Goal: Navigation & Orientation: Find specific page/section

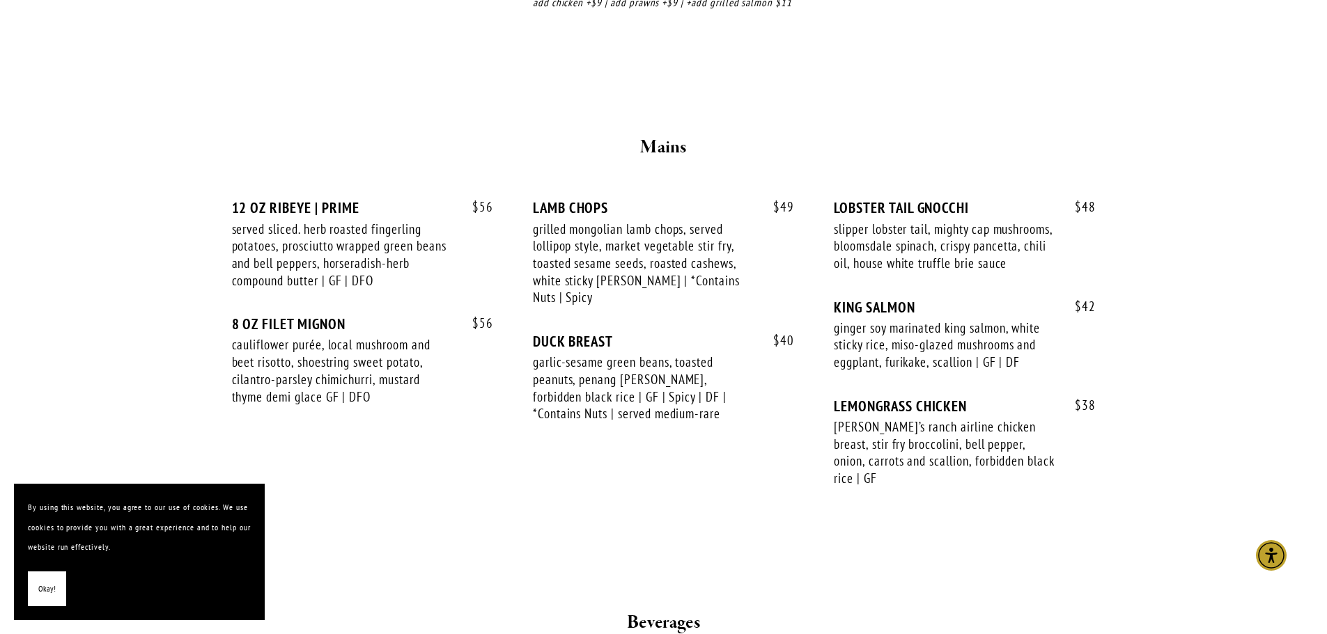
scroll to position [2229, 0]
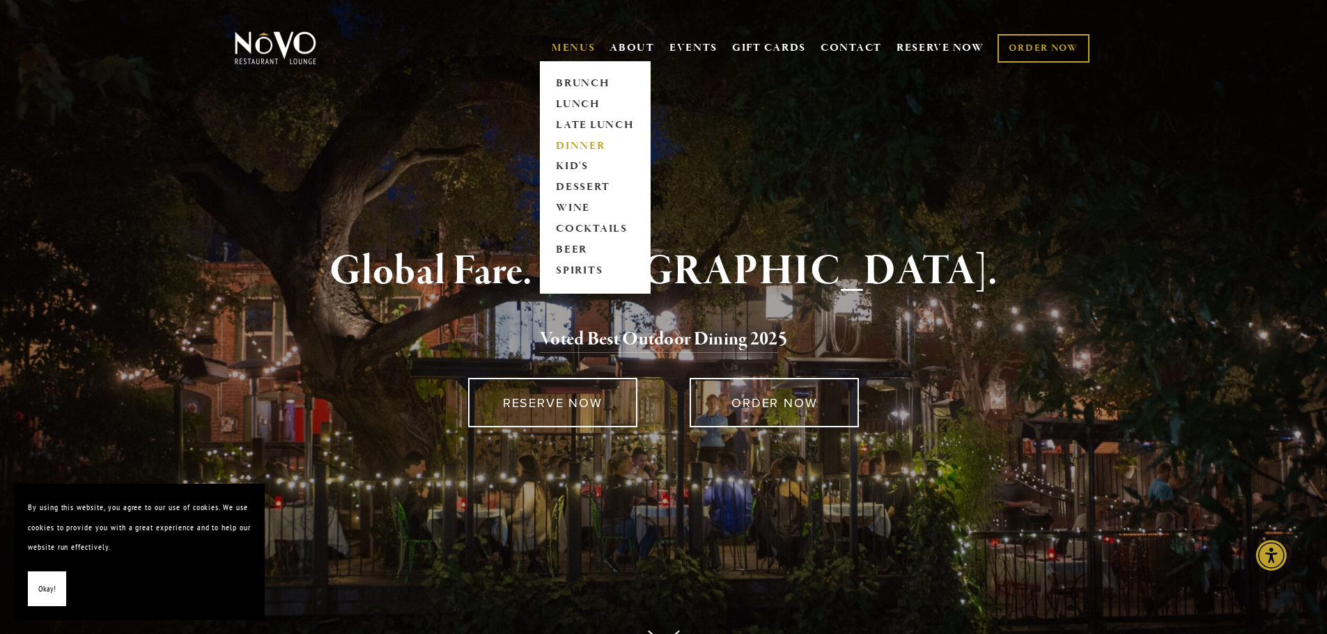
click at [580, 143] on link "DINNER" at bounding box center [595, 146] width 87 height 21
click at [588, 124] on link "LATE LUNCH" at bounding box center [595, 125] width 87 height 21
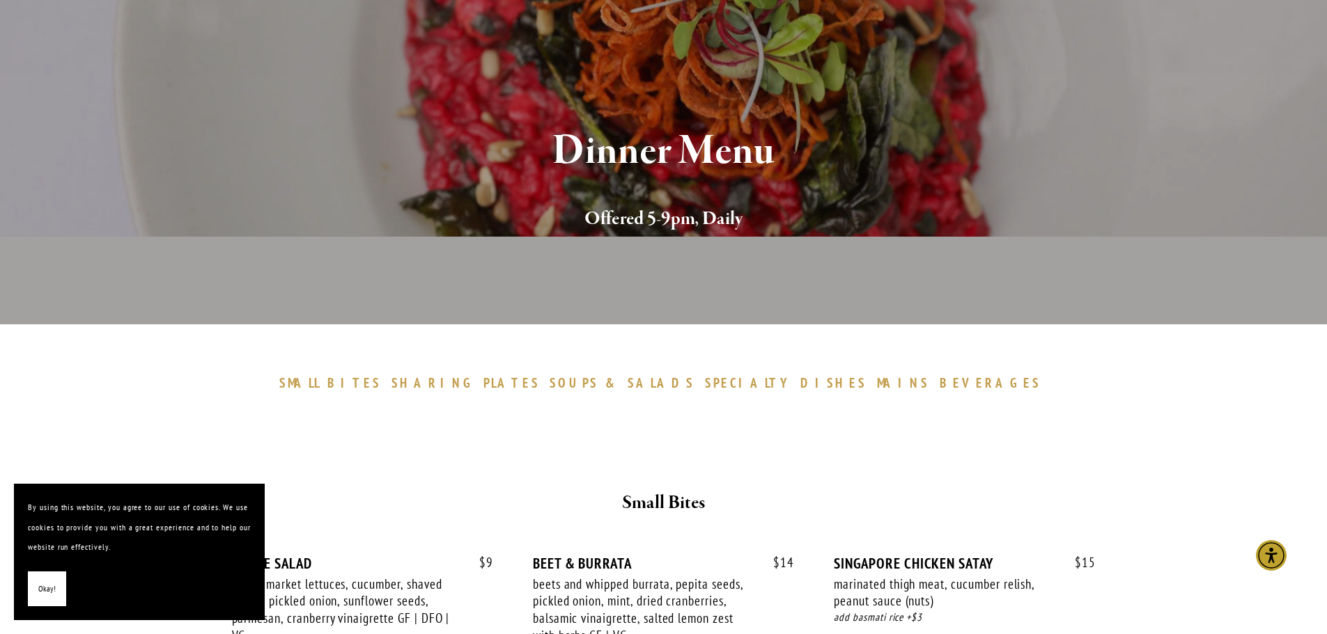
scroll to position [70, 0]
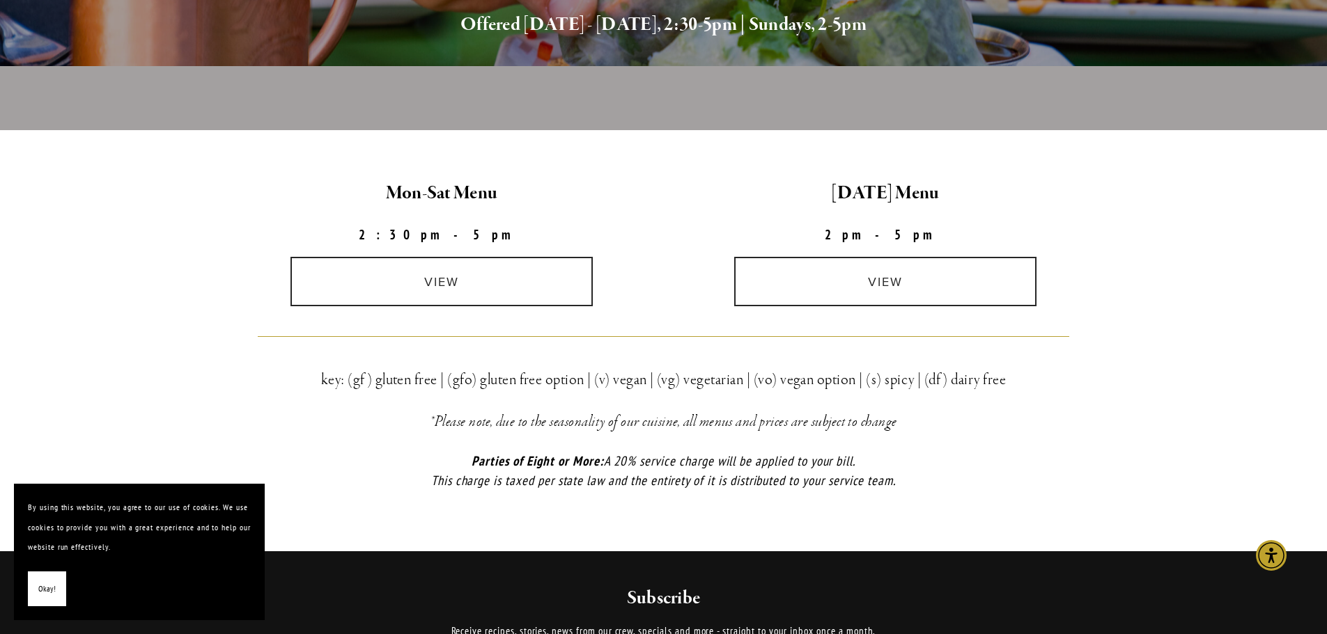
scroll to position [279, 0]
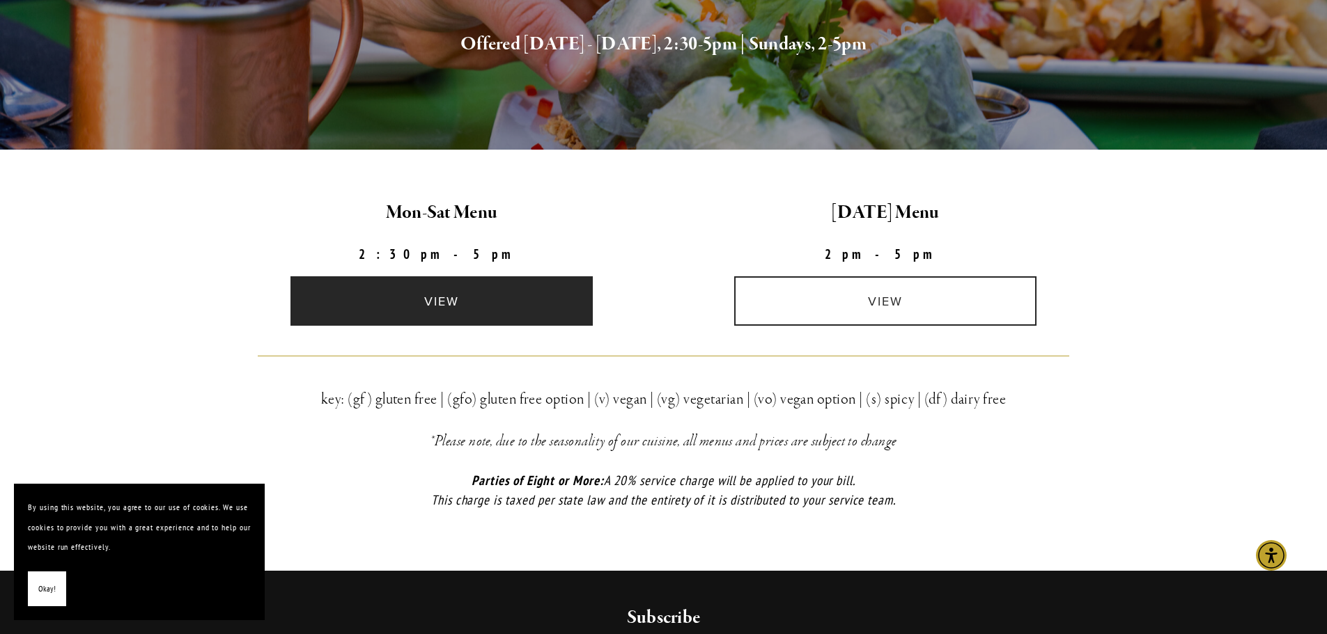
click at [448, 306] on link "view" at bounding box center [441, 300] width 302 height 49
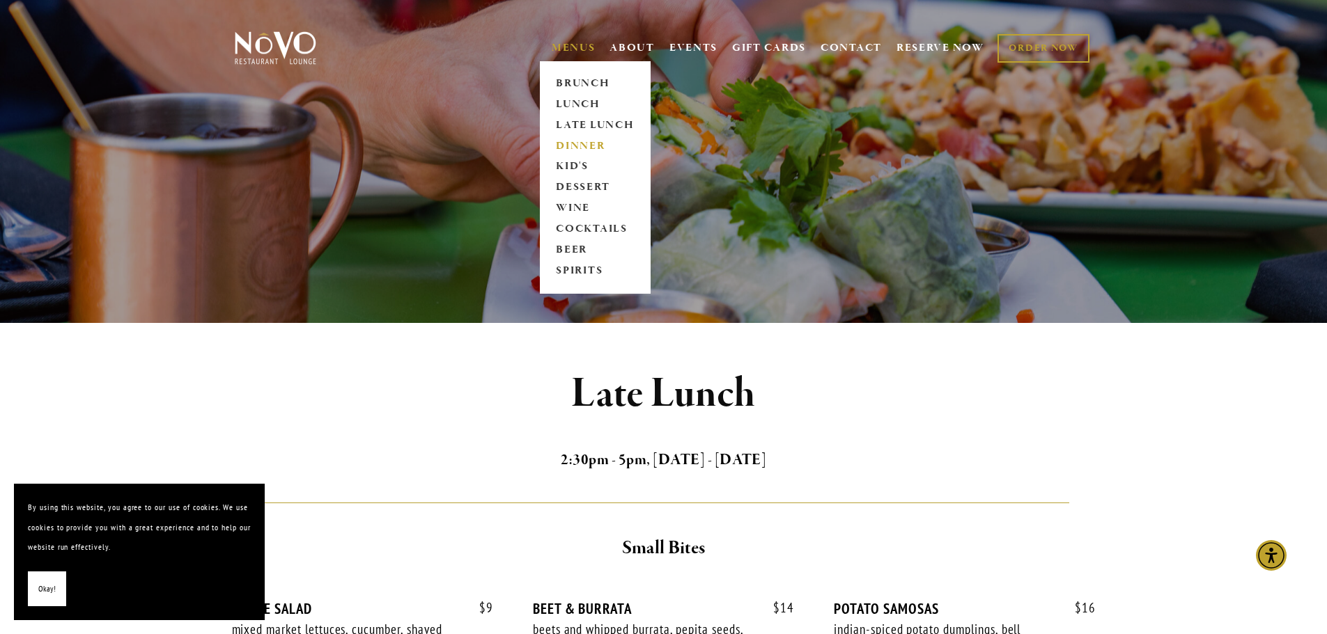
click at [584, 147] on link "DINNER" at bounding box center [595, 146] width 87 height 21
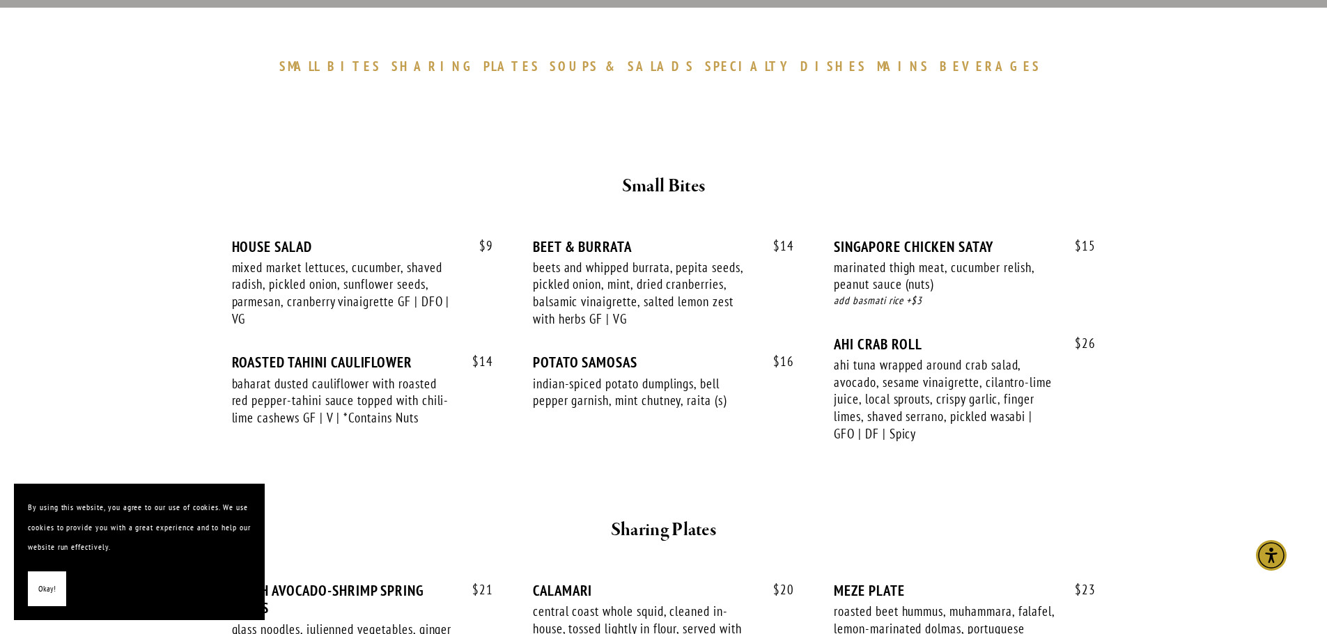
scroll to position [418, 0]
